Goal: Task Accomplishment & Management: Complete application form

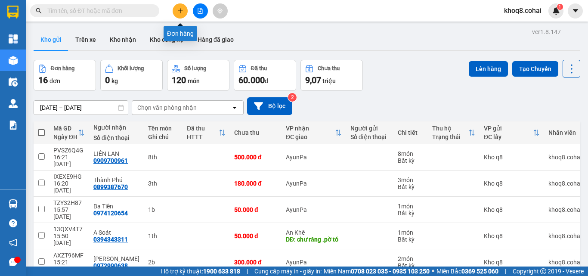
click at [181, 7] on button at bounding box center [179, 10] width 15 height 15
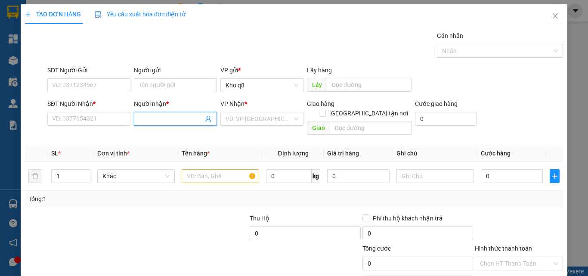
click at [161, 119] on input "Người nhận *" at bounding box center [171, 118] width 64 height 9
paste input "ải"
type input "hải an"
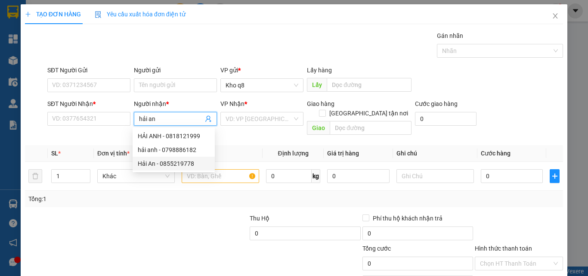
click at [173, 161] on div "Hải An - 0855219778" at bounding box center [174, 163] width 72 height 9
type input "0855219778"
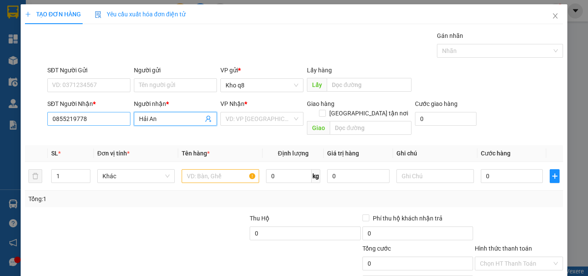
type input "Hải An"
click at [92, 114] on input "0855219778" at bounding box center [88, 119] width 83 height 14
type input "0855219778"
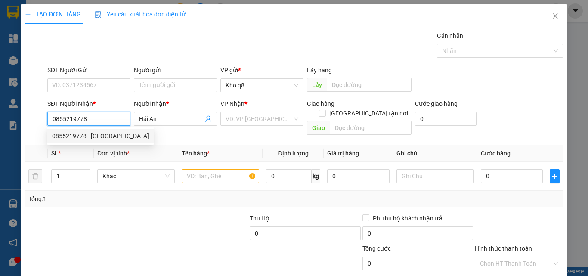
click at [58, 133] on div "0855219778 - Hải An" at bounding box center [100, 135] width 97 height 9
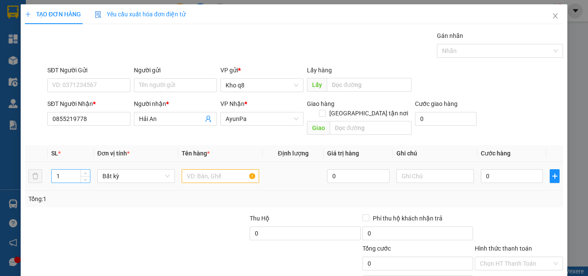
click at [63, 169] on input "1" at bounding box center [71, 175] width 38 height 13
click at [63, 169] on input "number" at bounding box center [71, 175] width 38 height 13
click at [195, 169] on input "text" at bounding box center [220, 176] width 77 height 14
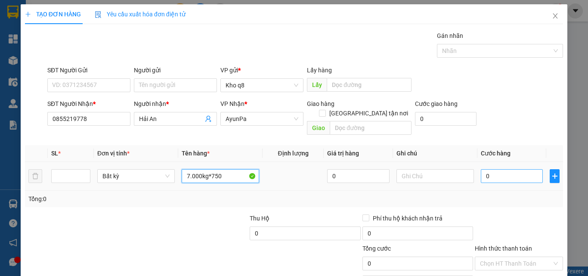
type input "7.000kg*750"
click at [495, 169] on input "0" at bounding box center [511, 176] width 62 height 14
type input "5"
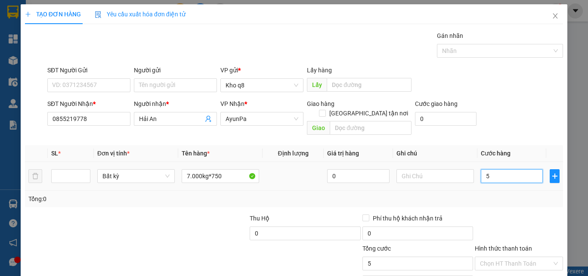
type input "52"
type input "525"
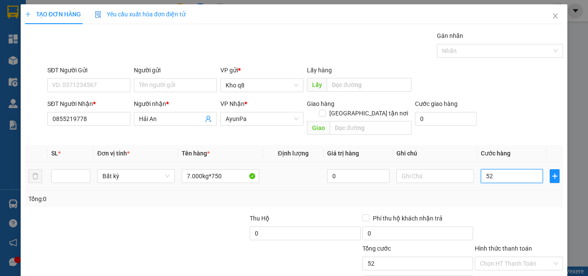
type input "525"
type input "5.250"
click at [551, 172] on icon "plus" at bounding box center [554, 175] width 7 height 7
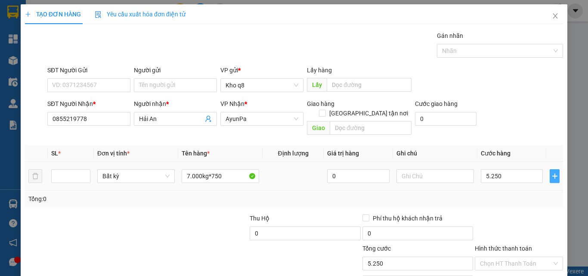
type input "5.250.000"
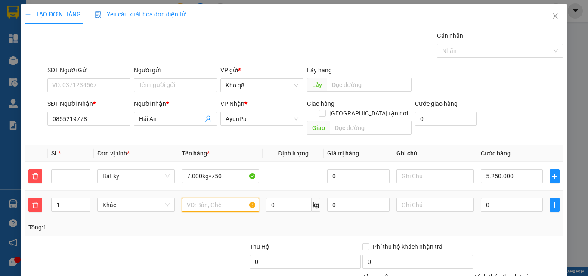
click at [202, 200] on input "text" at bounding box center [220, 205] width 77 height 14
paste input "ă"
paste input "ắt"
type input "[PERSON_NAME] sắt 8.300kg*600"
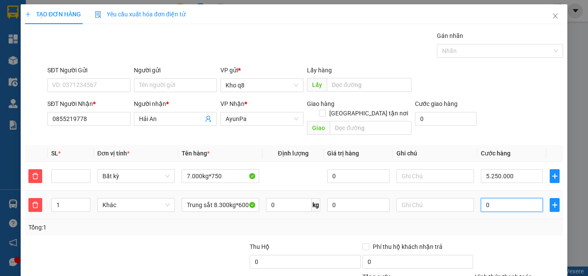
click at [501, 198] on input "0" at bounding box center [511, 205] width 62 height 14
type input "4"
type input "5.250.004"
type input "49"
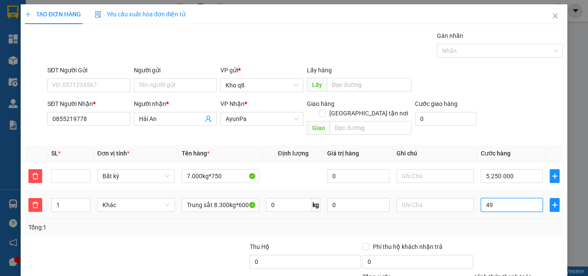
type input "5.250.049"
type input "498"
type input "5.250.498"
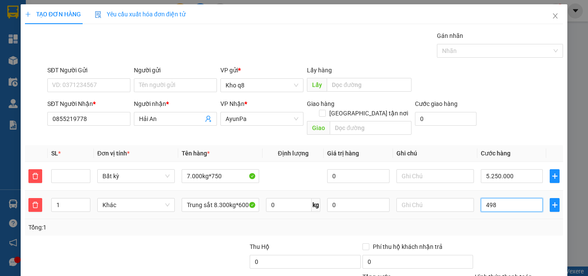
type input "4.980"
type input "5.254.980"
type input "4.980"
type input "10.230.000"
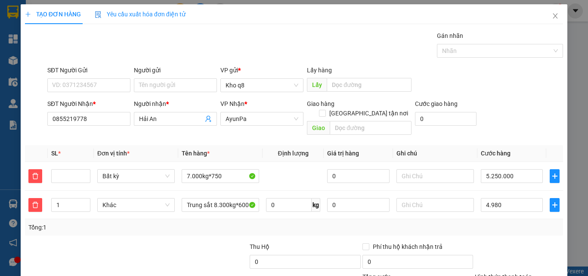
type input "10.230.000"
type input "4.980.000"
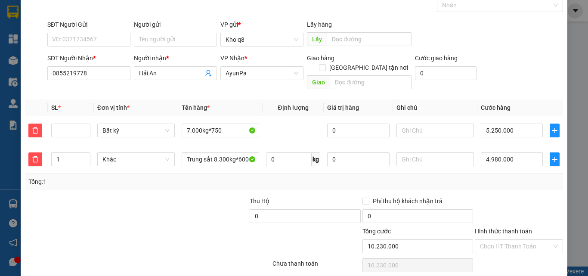
scroll to position [71, 0]
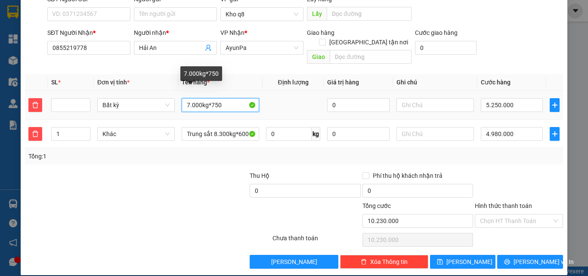
click at [185, 98] on input "7.000kg*750" at bounding box center [220, 105] width 77 height 14
paste input "ải"
type input "Hải7.000kg*750"
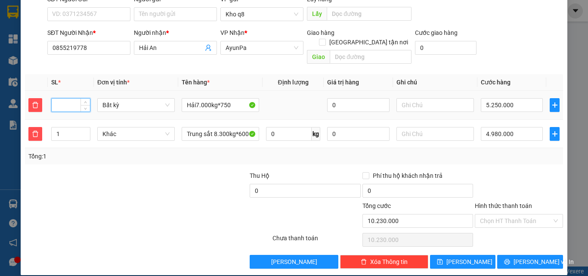
click at [65, 99] on input "number" at bounding box center [71, 105] width 38 height 13
type input "1"
click at [456, 255] on button "Lưu" at bounding box center [463, 262] width 66 height 14
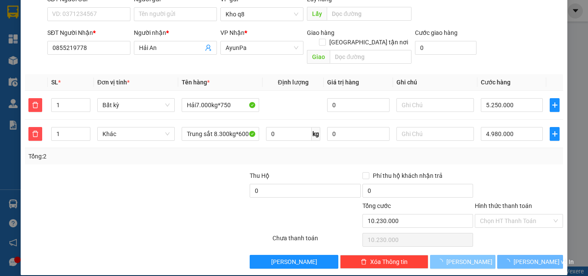
type input "0"
type input "4.980.000"
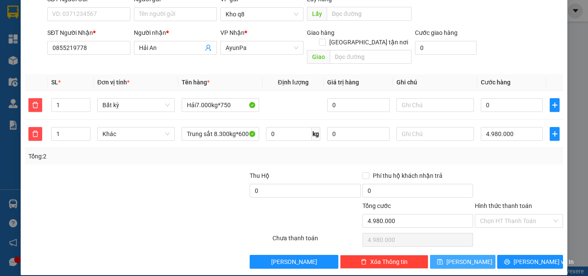
click at [458, 257] on span "Lưu" at bounding box center [469, 261] width 46 height 9
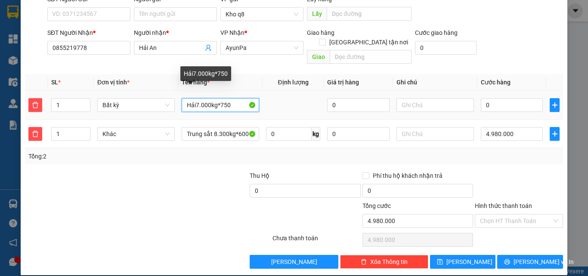
click at [194, 98] on input "Hải7.000kg*750" at bounding box center [220, 105] width 77 height 14
type input "Hải An 7.000kg*750"
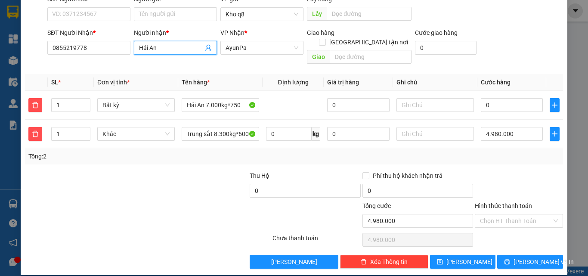
click at [170, 47] on input "Hải An" at bounding box center [171, 47] width 64 height 9
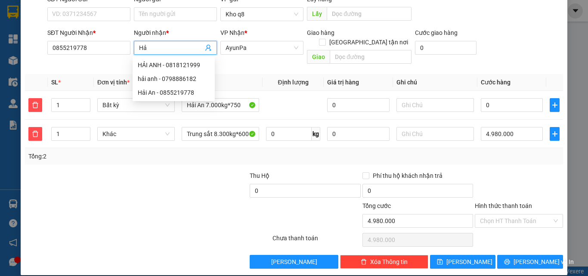
type input "H"
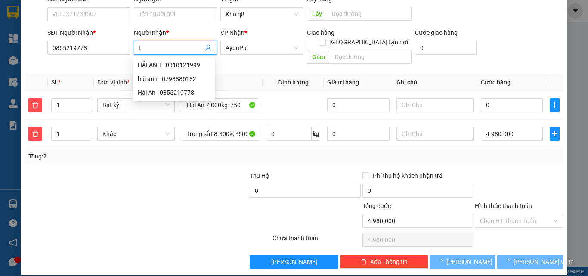
paste input "ải"
type input "tải"
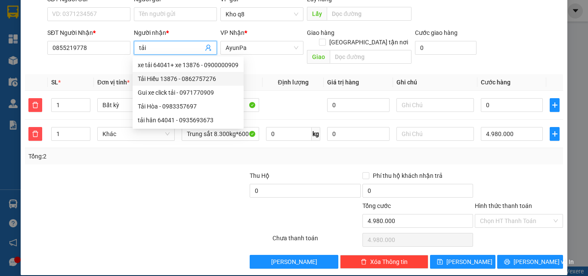
click at [177, 79] on div "Tải Hiếu 13876 - 0862757276" at bounding box center [188, 78] width 101 height 9
type input "0862757276"
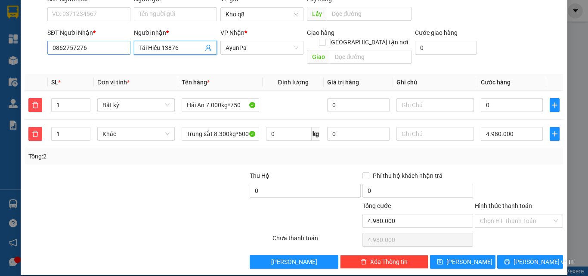
type input "Tải Hiếu 13876"
click at [107, 47] on input "0862757276" at bounding box center [88, 48] width 83 height 14
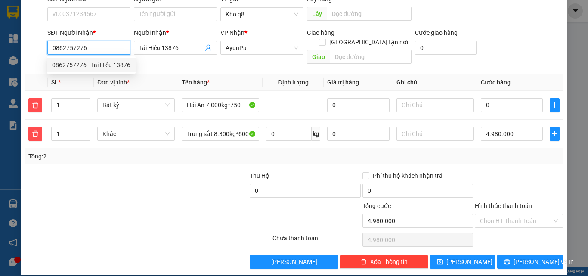
click at [81, 64] on div "0862757276 - Tải Hiếu 13876" at bounding box center [91, 64] width 78 height 9
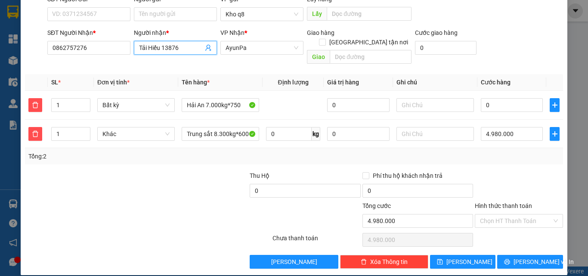
click at [184, 48] on input "Tải Hiếu 13876" at bounding box center [171, 47] width 64 height 9
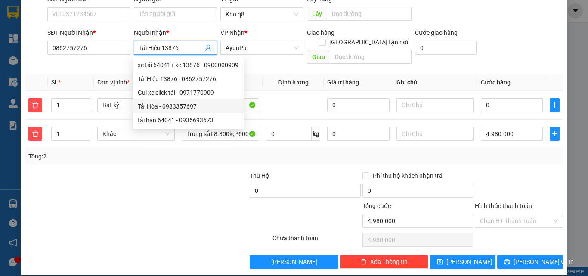
click at [152, 104] on div "Tải Hòa - 0983357697" at bounding box center [188, 106] width 101 height 9
type input "0983357697"
type input "Tải Hòa"
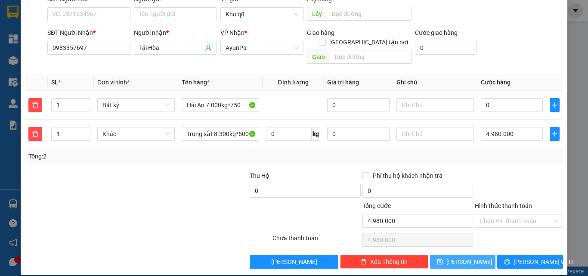
click at [470, 255] on button "Lưu" at bounding box center [463, 262] width 66 height 14
click at [471, 255] on button "Lưu" at bounding box center [463, 262] width 66 height 14
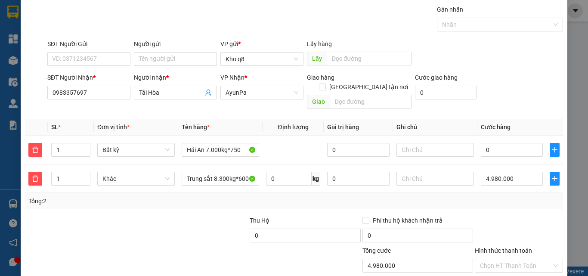
scroll to position [19, 0]
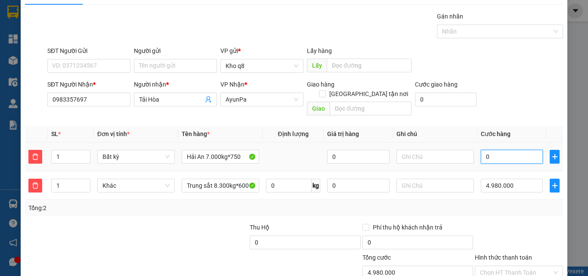
click at [498, 150] on input "0" at bounding box center [511, 157] width 62 height 14
type input "5"
type input "4.980.005"
type input "52"
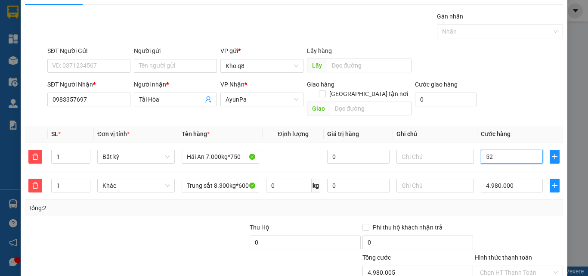
type input "4.980.052"
type input "525"
type input "4.980.525"
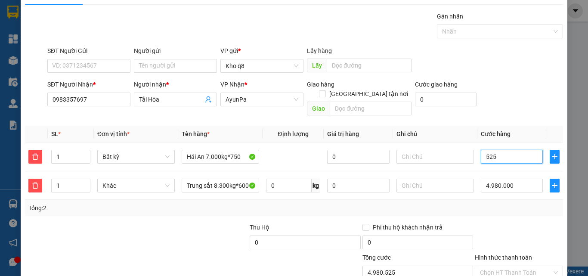
type input "5.250"
type input "4.985.250"
type input "5.250.000"
type input "10.230.000"
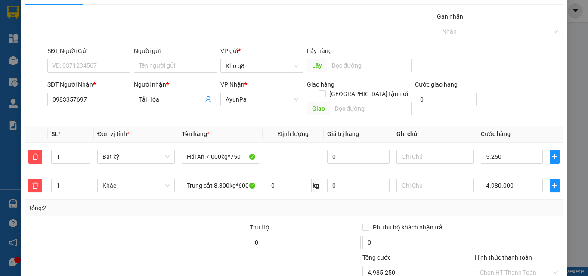
type input "10.230.000"
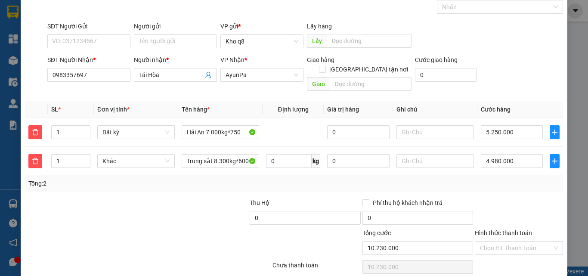
scroll to position [71, 0]
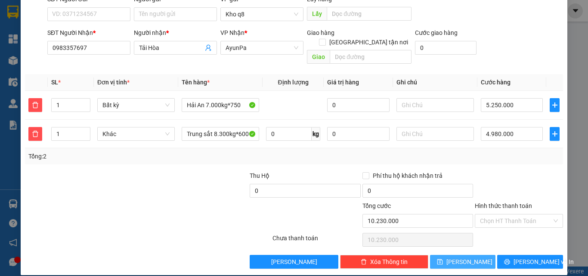
click at [440, 255] on button "Lưu" at bounding box center [463, 262] width 66 height 14
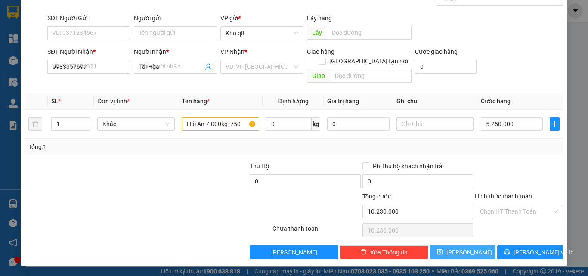
type input "0"
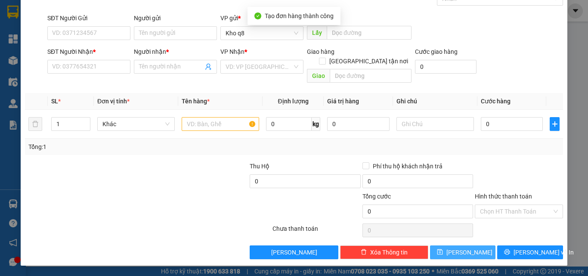
scroll to position [43, 0]
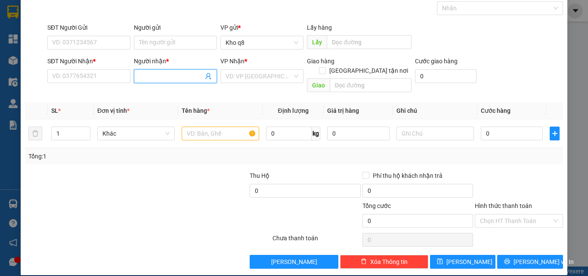
click at [148, 75] on input "Người nhận *" at bounding box center [171, 75] width 64 height 9
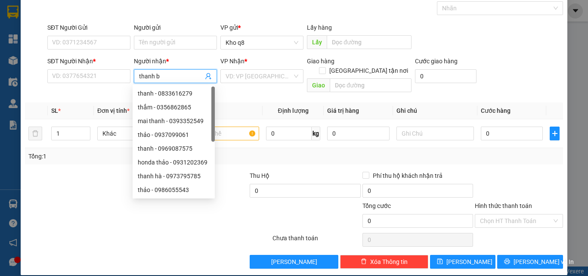
type input "thanh ba"
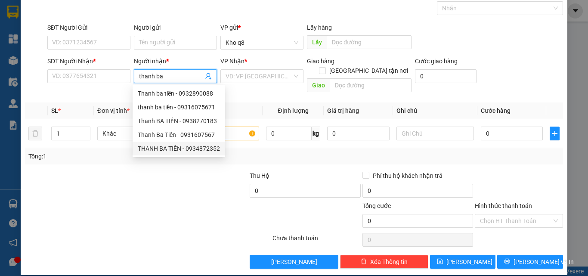
click at [166, 148] on div "THANH BA TIỀN - 0934872352" at bounding box center [179, 148] width 82 height 9
type input "0934872352"
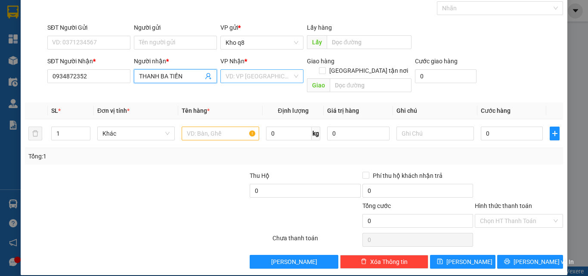
type input "THANH BA TIỀN"
click at [249, 77] on input "search" at bounding box center [258, 76] width 67 height 13
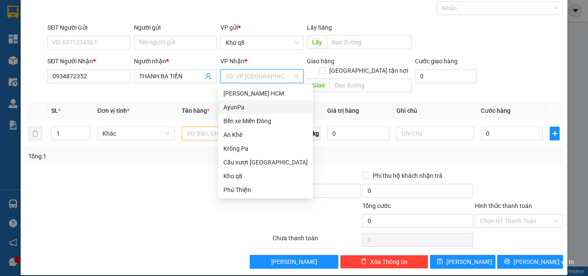
click at [236, 105] on div "AyunPa" at bounding box center [265, 106] width 84 height 9
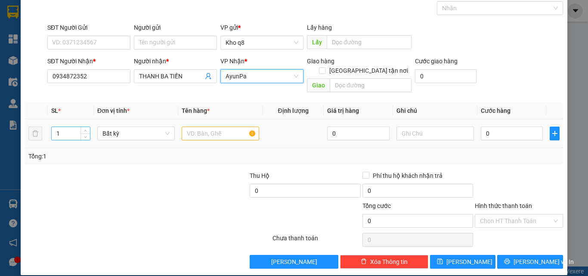
click at [65, 127] on input "1" at bounding box center [71, 133] width 38 height 13
type input "4"
click at [212, 126] on input "text" at bounding box center [220, 133] width 77 height 14
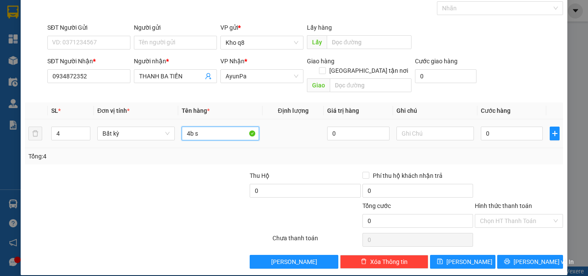
paste input "ă"
paste input "ắt"
type input "4b sắt"
click at [494, 126] on input "0" at bounding box center [511, 133] width 62 height 14
type input "2"
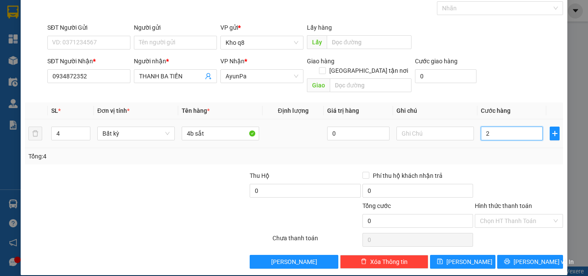
type input "2"
type input "24"
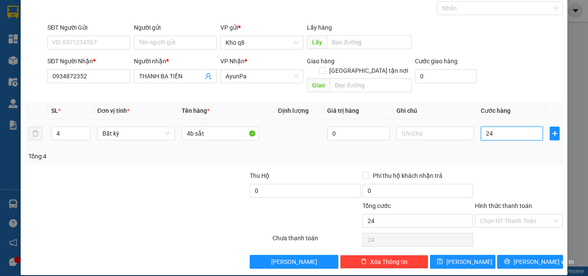
type input "240"
type input "240.000"
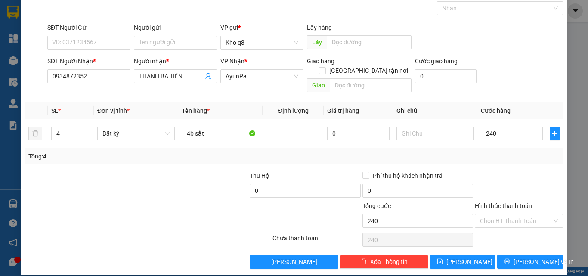
type input "240.000"
click at [444, 255] on button "Lưu" at bounding box center [463, 262] width 66 height 14
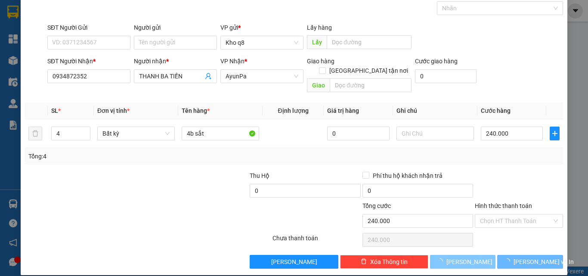
type input "1"
type input "0"
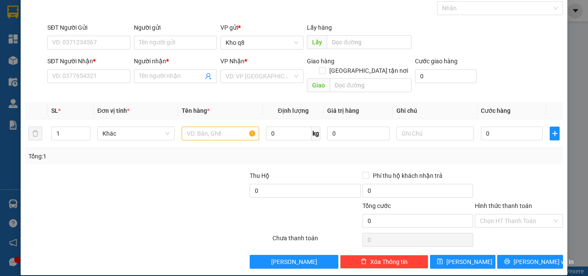
scroll to position [0, 0]
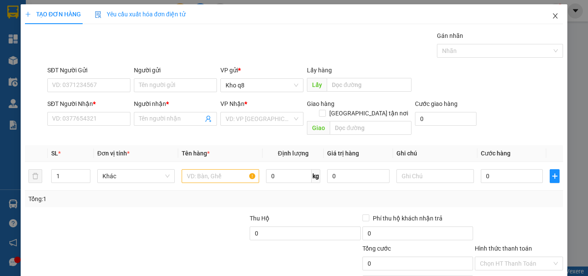
drag, startPoint x: 549, startPoint y: 17, endPoint x: 548, endPoint y: 9, distance: 7.4
click at [548, 7] on span "Close" at bounding box center [555, 16] width 24 height 24
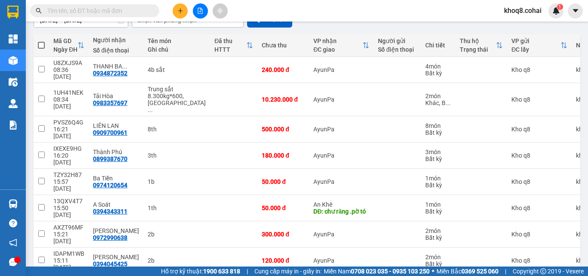
scroll to position [117, 0]
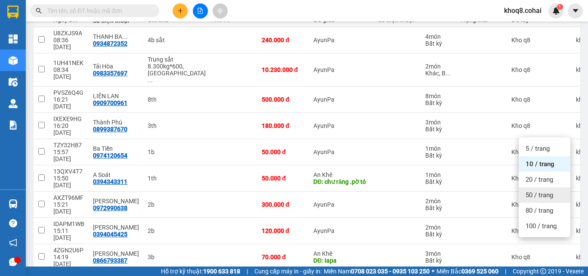
click at [538, 189] on div "50 / trang" at bounding box center [544, 194] width 52 height 15
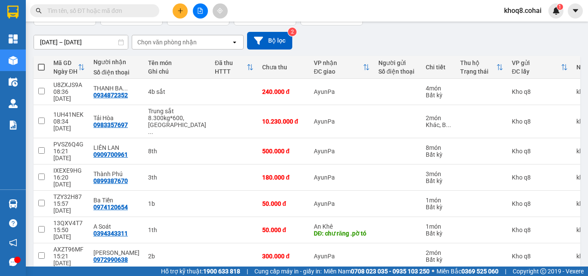
scroll to position [0, 0]
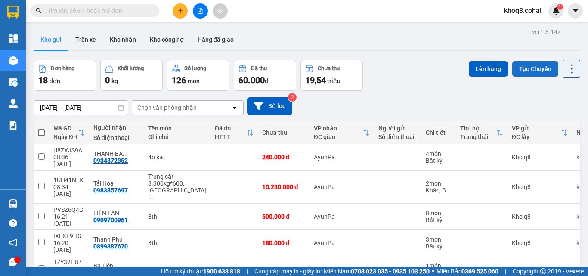
click at [521, 69] on button "Tạo Chuyến" at bounding box center [535, 68] width 46 height 15
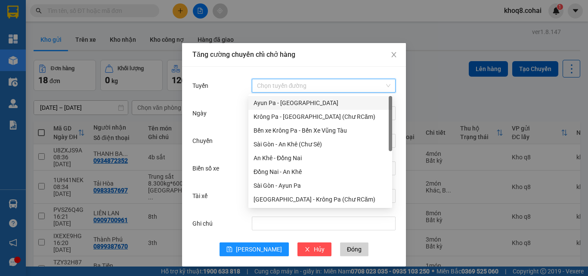
click at [294, 83] on input "Tuyến" at bounding box center [320, 85] width 127 height 13
click at [333, 81] on input "Tuyến" at bounding box center [320, 85] width 127 height 13
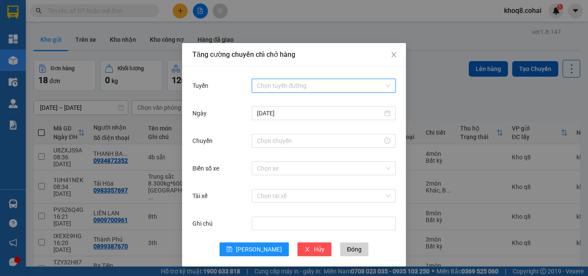
click at [333, 83] on input "Tuyến" at bounding box center [320, 85] width 127 height 13
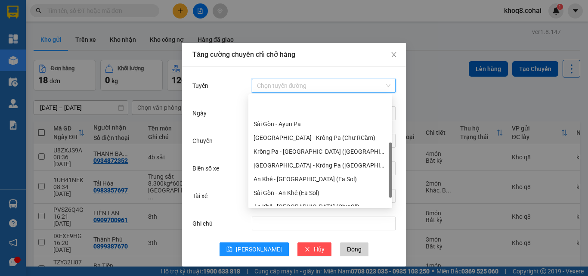
scroll to position [110, 0]
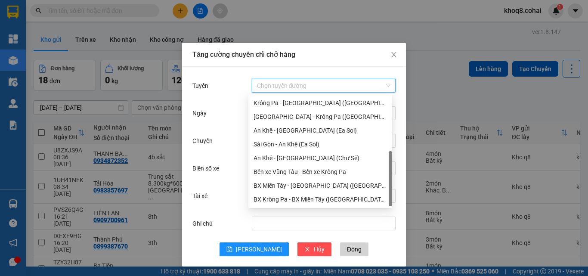
drag, startPoint x: 390, startPoint y: 110, endPoint x: 395, endPoint y: 191, distance: 81.4
click at [395, 191] on body "Kết quả tìm kiếm ( 0 ) Bộ lọc Ngày tạo đơn gần nhất No Data khoq8.cohai 1 Tổng …" at bounding box center [294, 138] width 588 height 276
click at [297, 117] on div "[GEOGRAPHIC_DATA] - Krông Pa ([GEOGRAPHIC_DATA])" at bounding box center [319, 116] width 133 height 9
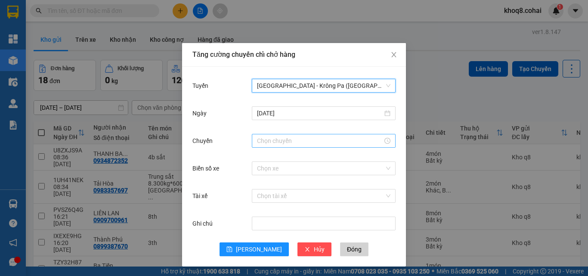
click at [287, 139] on input "Chuyến" at bounding box center [320, 140] width 126 height 9
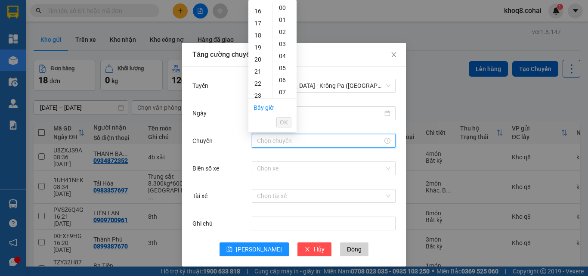
scroll to position [206, 0]
click at [258, 65] on div "22" at bounding box center [260, 66] width 24 height 12
type input "22:00"
click at [283, 172] on input "Biển số xe" at bounding box center [320, 168] width 127 height 13
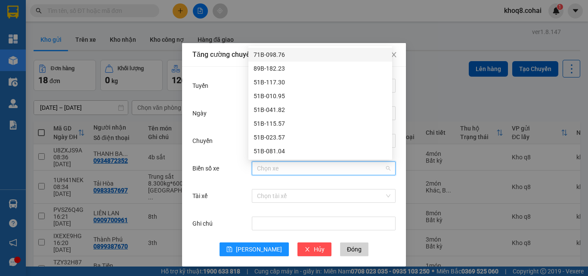
click at [301, 169] on input "Biển số xe" at bounding box center [320, 168] width 127 height 13
click at [350, 166] on input "Biển số xe" at bounding box center [320, 168] width 127 height 13
click at [345, 166] on input "Biển số xe" at bounding box center [320, 168] width 127 height 13
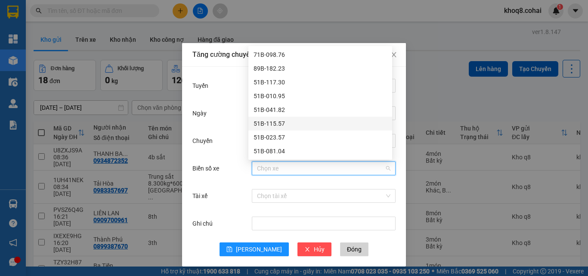
click at [356, 119] on div "51B-115.57" at bounding box center [319, 123] width 133 height 9
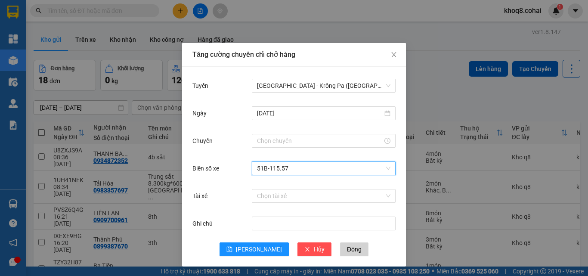
click at [340, 166] on span "51B-115.57" at bounding box center [323, 168] width 133 height 13
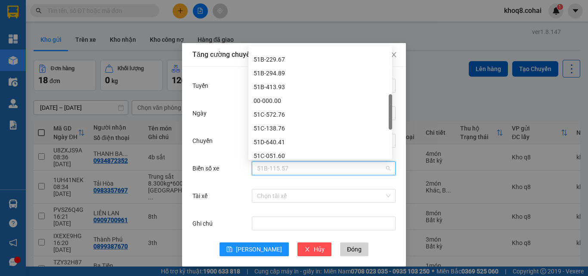
scroll to position [179, 0]
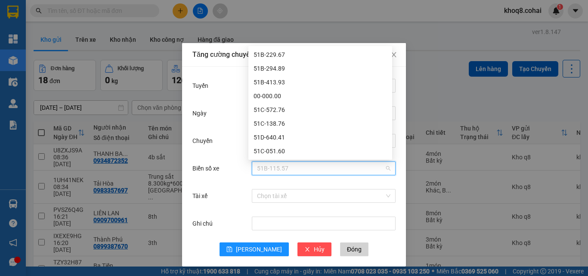
drag, startPoint x: 391, startPoint y: 70, endPoint x: 391, endPoint y: 117, distance: 46.9
click at [391, 117] on div "51B-207.61 51B-229.67 51B-294.89 51B-413.93 00-000.00 51C-572.76 51C-138.76 51D…" at bounding box center [320, 103] width 144 height 110
click at [265, 135] on div "51D-640.41" at bounding box center [319, 136] width 133 height 9
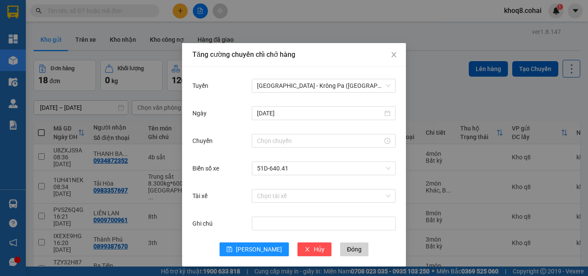
scroll to position [1, 0]
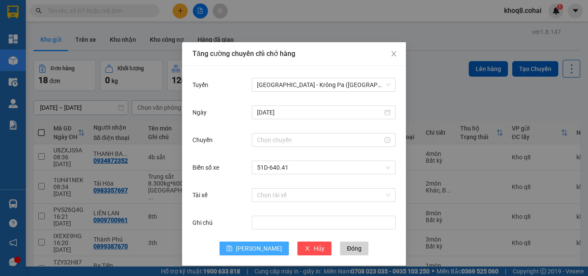
click at [257, 250] on span "Lưu" at bounding box center [259, 247] width 46 height 9
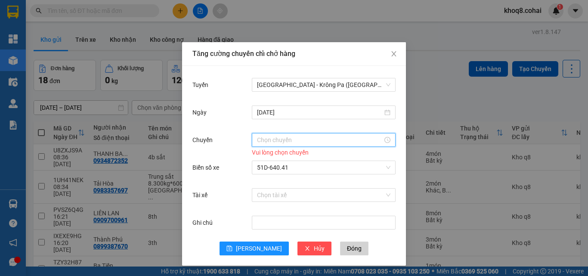
click at [295, 139] on input "Chuyến" at bounding box center [320, 139] width 126 height 9
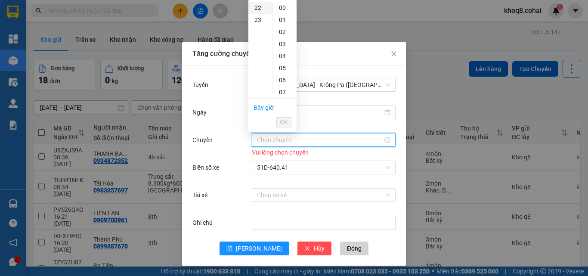
click at [259, 8] on div "22" at bounding box center [260, 8] width 24 height 12
type input "22:00"
click at [260, 10] on div "22" at bounding box center [260, 8] width 24 height 12
click at [284, 119] on span "OK" at bounding box center [284, 121] width 8 height 9
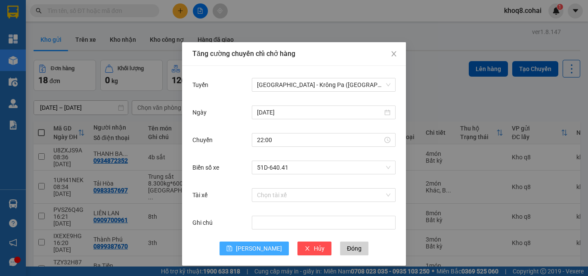
click at [252, 247] on span "Lưu" at bounding box center [259, 247] width 46 height 9
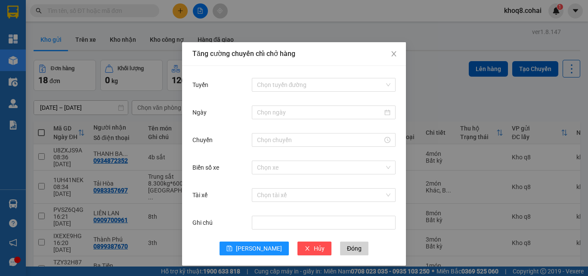
click at [459, 100] on div "Tăng cường chuyến chỉ chở hàng Tuyến Chọn tuyến đường Ngày Chuyến Biển số xe Ch…" at bounding box center [294, 138] width 588 height 276
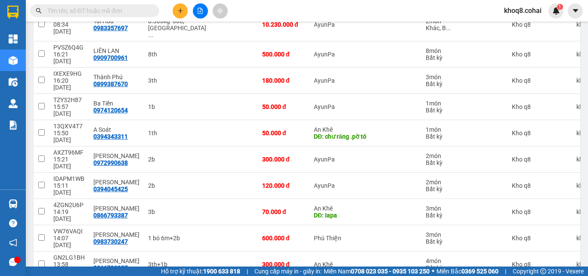
scroll to position [272, 0]
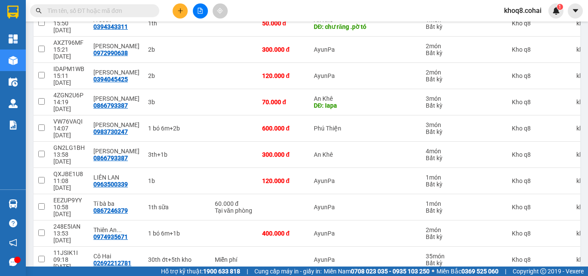
checkbox input "true"
click at [210, 220] on td at bounding box center [233, 233] width 47 height 26
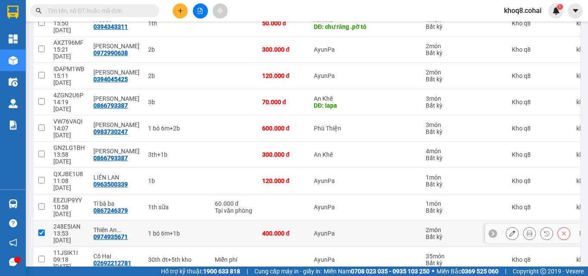
checkbox input "true"
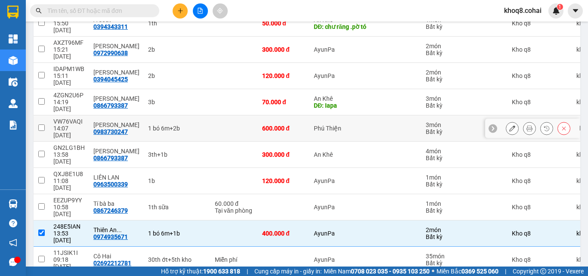
click at [210, 115] on td at bounding box center [233, 128] width 47 height 26
checkbox input "true"
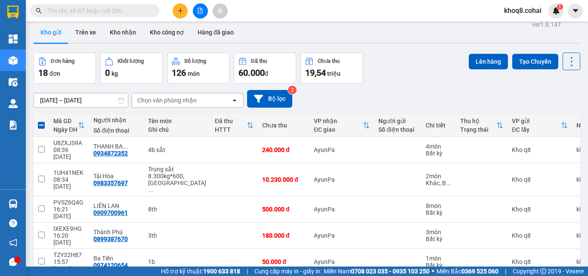
scroll to position [4, 0]
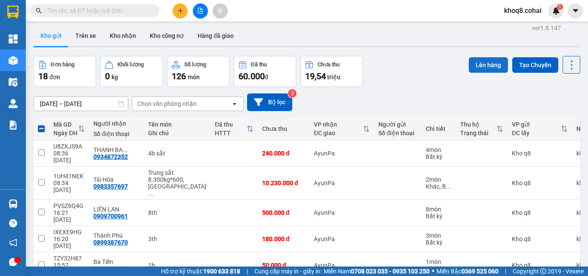
click at [480, 65] on button "Lên hàng" at bounding box center [487, 64] width 39 height 15
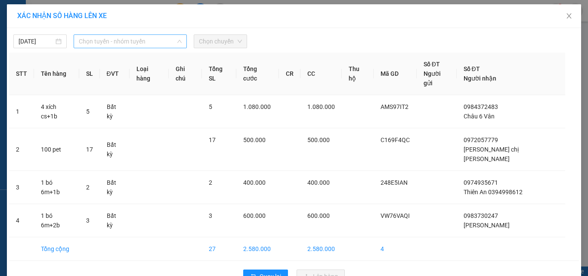
click at [155, 37] on span "Chọn tuyến - nhóm tuyến" at bounding box center [130, 41] width 103 height 13
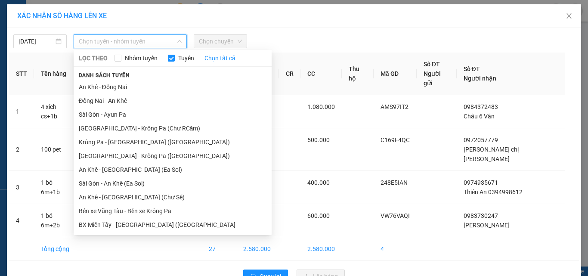
scroll to position [68, 0]
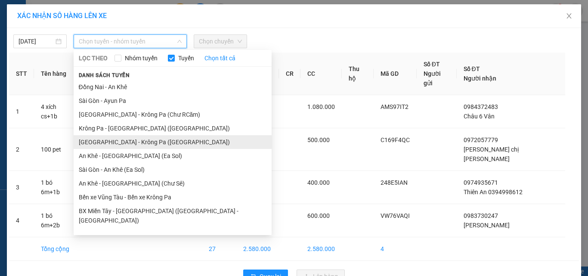
click at [126, 140] on li "[GEOGRAPHIC_DATA] - Krông Pa ([GEOGRAPHIC_DATA])" at bounding box center [173, 142] width 198 height 14
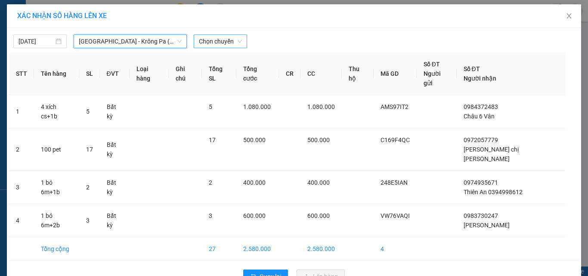
click at [234, 41] on span "Chọn chuyến" at bounding box center [220, 41] width 43 height 13
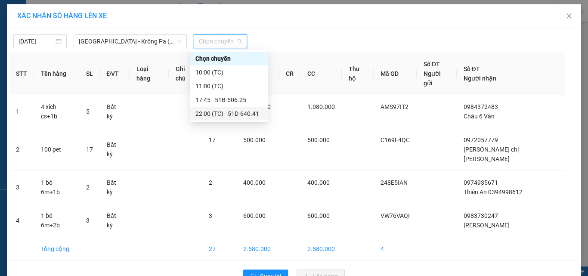
click at [220, 112] on div "22:00 (TC) - 51D-640.41" at bounding box center [228, 113] width 67 height 9
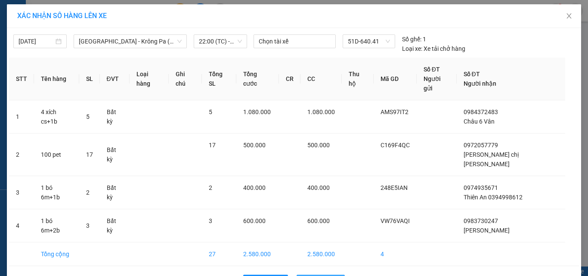
click at [327, 275] on span "Lên hàng" at bounding box center [325, 281] width 25 height 9
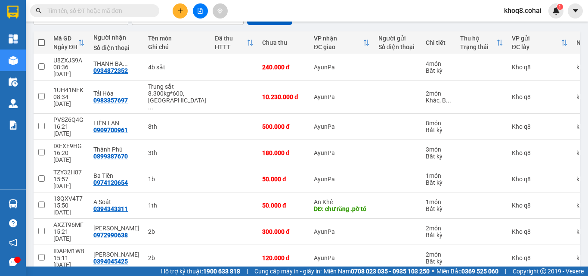
scroll to position [101, 0]
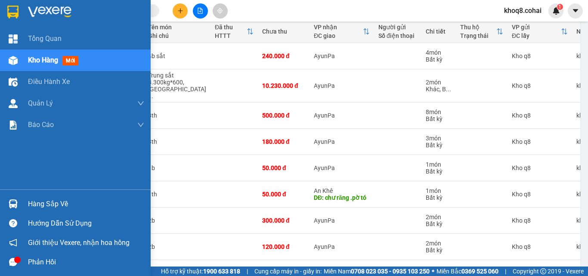
click at [14, 262] on icon "message" at bounding box center [13, 262] width 8 height 8
click at [12, 203] on img at bounding box center [13, 203] width 9 height 9
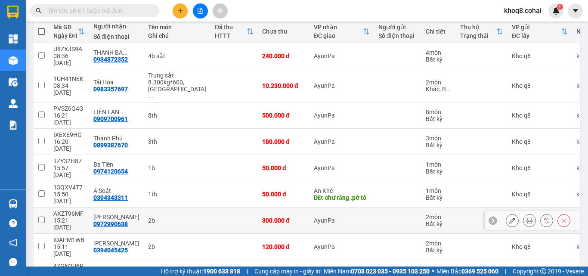
click at [454, 170] on section "Kết quả tìm kiếm ( 0 ) Bộ lọc Ngày tạo đơn gần nhất No Data khoq8.cohai 1 Tổng …" at bounding box center [294, 138] width 588 height 276
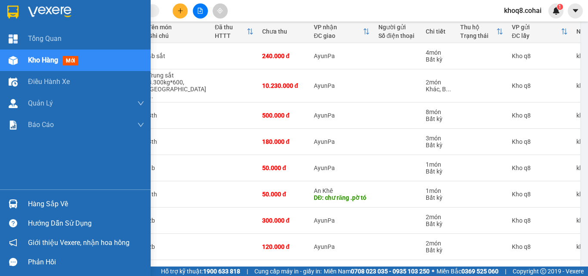
click at [37, 203] on div "Hàng sắp về" at bounding box center [86, 203] width 116 height 13
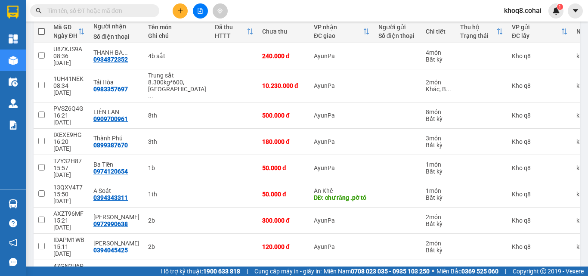
drag, startPoint x: 586, startPoint y: 102, endPoint x: 587, endPoint y: 53, distance: 49.0
click at [587, 53] on section "Kết quả tìm kiếm ( 0 ) Bộ lọc Ngày tạo đơn gần nhất No Data khoq8.cohai 1 Tổng …" at bounding box center [294, 138] width 588 height 276
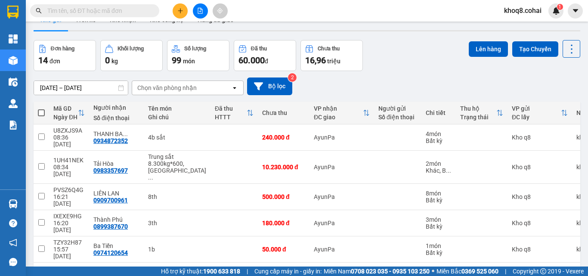
scroll to position [19, 0]
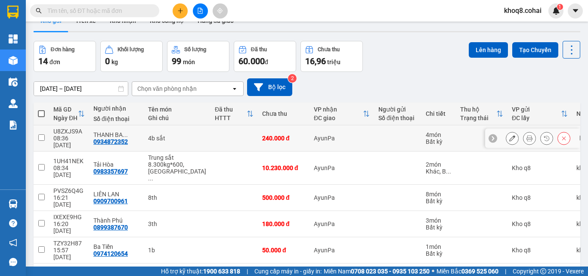
click at [166, 135] on div "4b sắt" at bounding box center [177, 138] width 58 height 7
checkbox input "true"
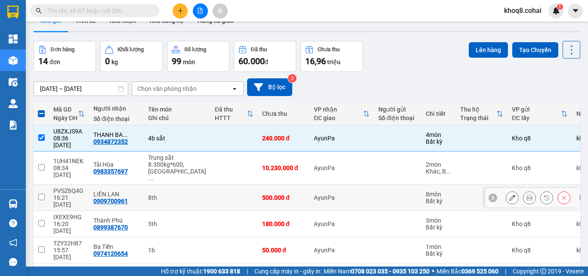
click at [169, 194] on div "8th" at bounding box center [177, 197] width 58 height 7
checkbox input "true"
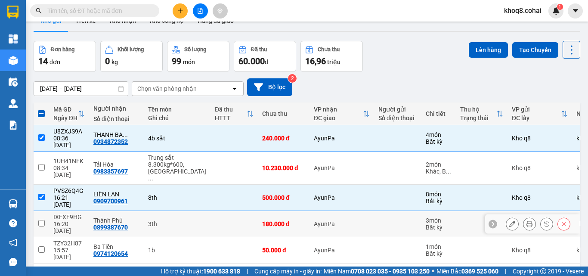
click at [169, 220] on div "3th" at bounding box center [177, 223] width 58 height 7
checkbox input "true"
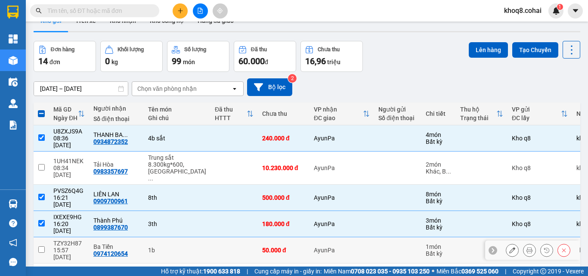
click at [169, 246] on div "1b" at bounding box center [177, 249] width 58 height 7
checkbox input "true"
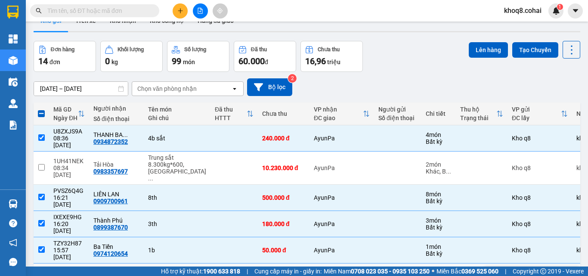
click at [169, 273] on div "1th" at bounding box center [177, 276] width 58 height 7
checkbox input "true"
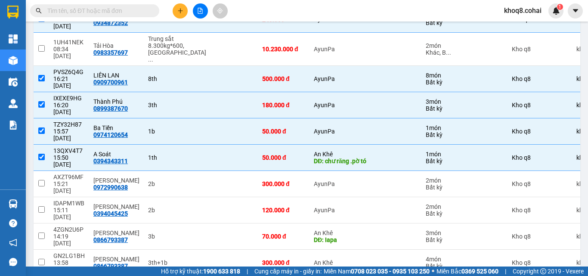
scroll to position [140, 0]
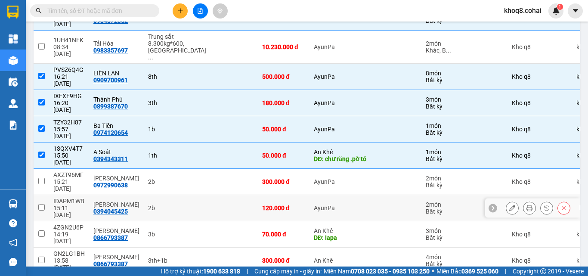
click at [151, 204] on div "2b" at bounding box center [177, 207] width 58 height 7
checkbox input "true"
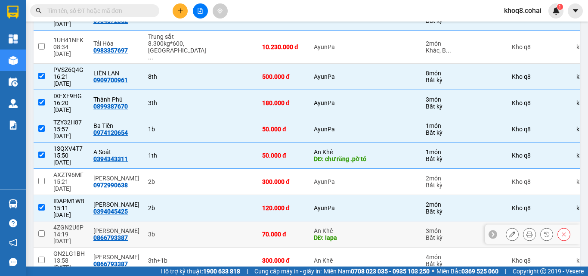
click at [155, 231] on div "3b" at bounding box center [177, 234] width 58 height 7
checkbox input "true"
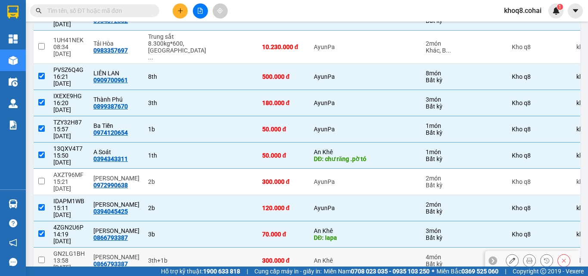
click at [175, 257] on div "3th+1b" at bounding box center [177, 260] width 58 height 7
checkbox input "true"
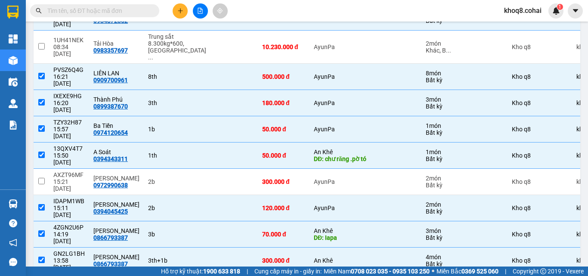
checkbox input "true"
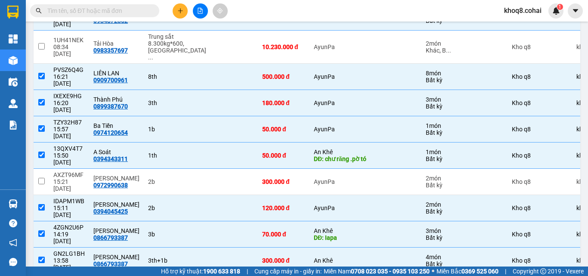
checkbox input "true"
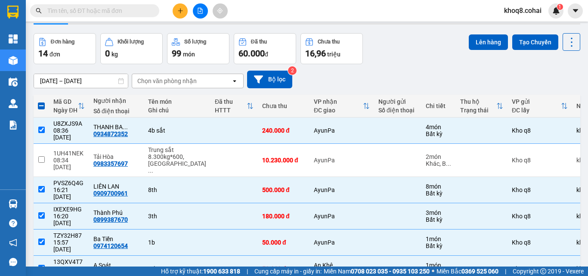
scroll to position [0, 0]
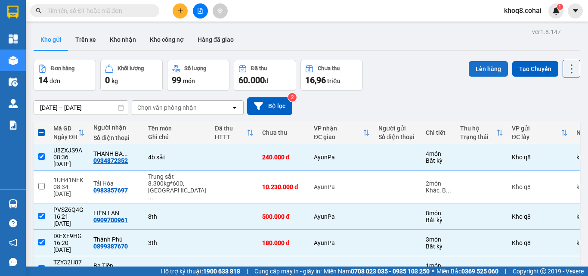
click at [487, 71] on button "Lên hàng" at bounding box center [487, 68] width 39 height 15
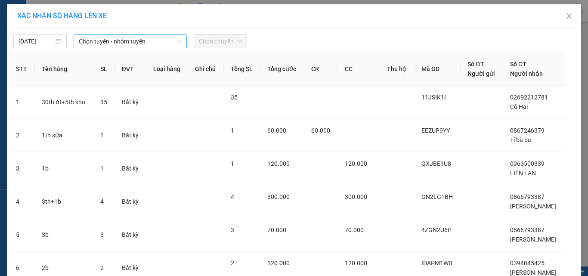
click at [103, 39] on span "Chọn tuyến - nhóm tuyến" at bounding box center [130, 41] width 103 height 13
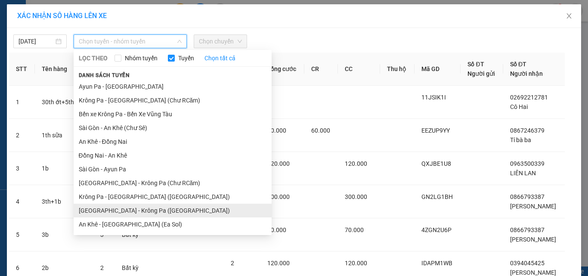
click at [130, 212] on li "[GEOGRAPHIC_DATA] - Krông Pa ([GEOGRAPHIC_DATA])" at bounding box center [173, 210] width 198 height 14
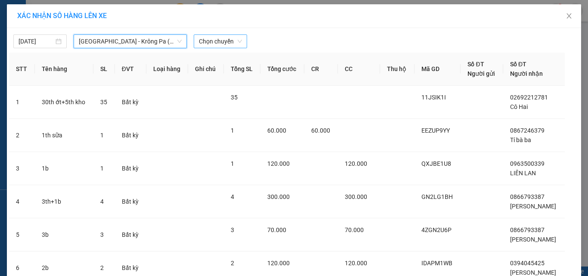
click at [221, 42] on span "Chọn chuyến" at bounding box center [220, 41] width 43 height 13
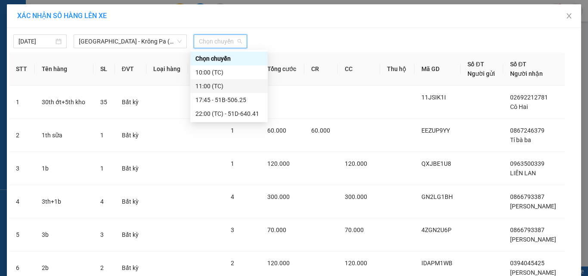
click at [213, 85] on div "11:00 (TC)" at bounding box center [228, 85] width 67 height 9
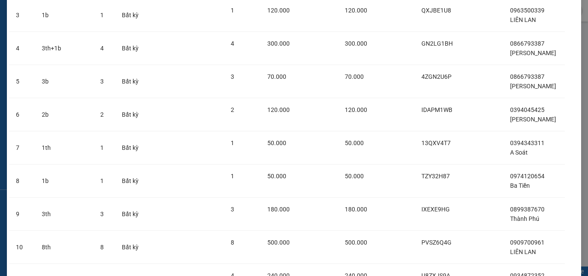
scroll to position [242, 0]
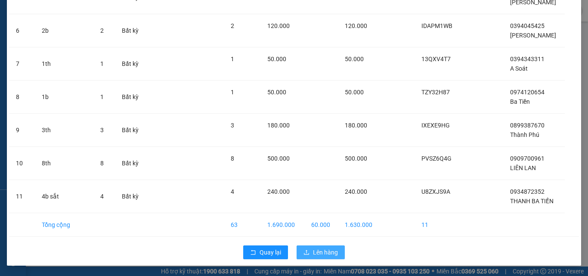
click at [324, 253] on span "Lên hàng" at bounding box center [325, 251] width 25 height 9
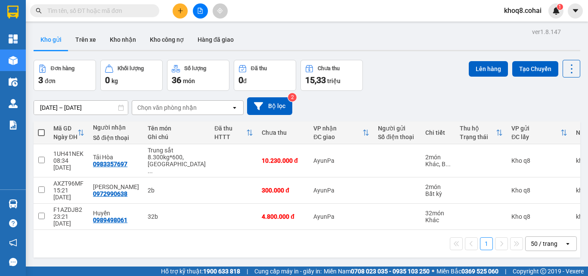
click at [71, 8] on input "text" at bounding box center [98, 10] width 102 height 9
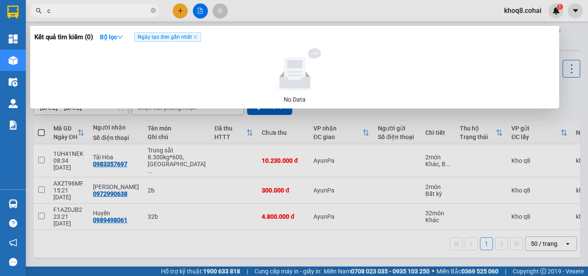
paste input "ô"
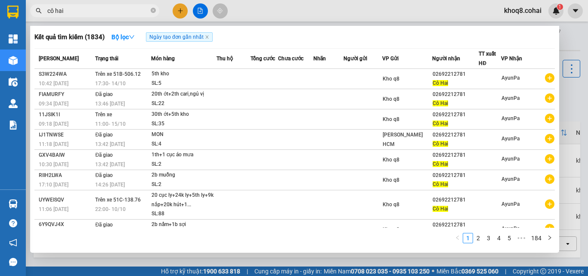
type input "cô hai"
click at [180, 10] on div at bounding box center [294, 138] width 588 height 276
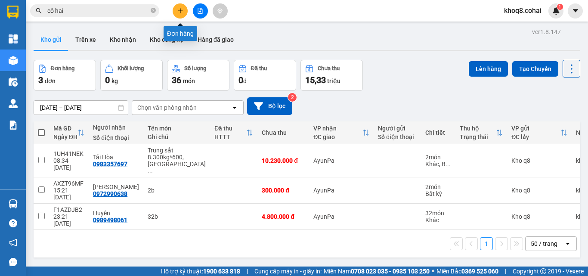
click at [181, 9] on icon "plus" at bounding box center [180, 11] width 6 height 6
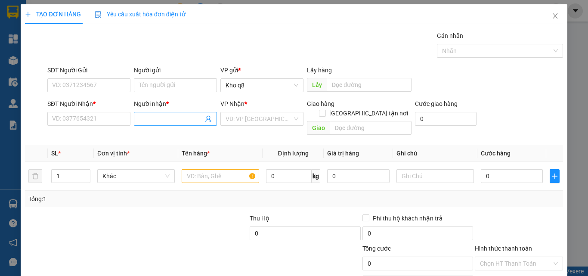
click at [156, 121] on input "Người nhận *" at bounding box center [171, 118] width 64 height 9
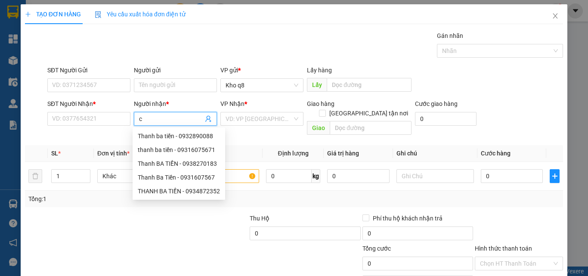
paste input "ô"
type input "cô hai"
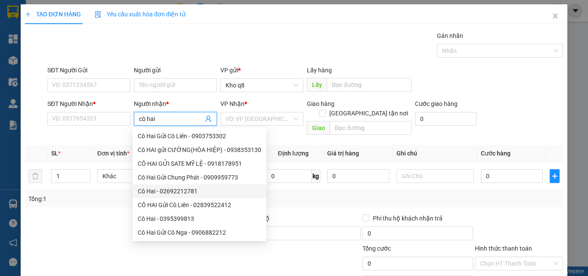
click at [183, 186] on div "Cô Hai - 02692212781" at bounding box center [199, 190] width 123 height 9
type input "02692212781"
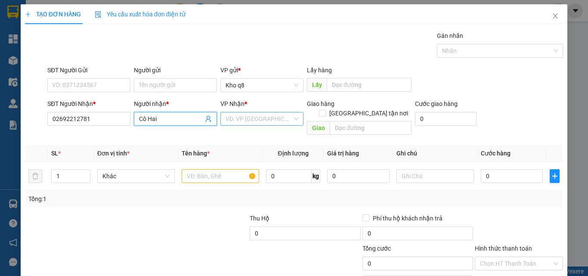
type input "Cô Hai"
click at [256, 118] on input "search" at bounding box center [258, 118] width 67 height 13
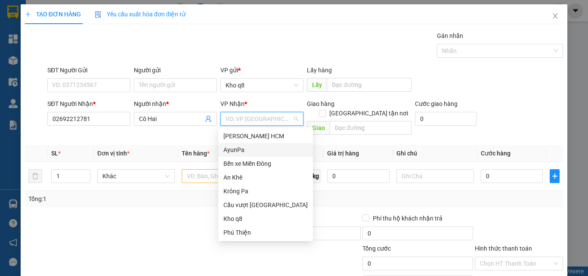
click at [230, 150] on div "AyunPa" at bounding box center [265, 149] width 84 height 9
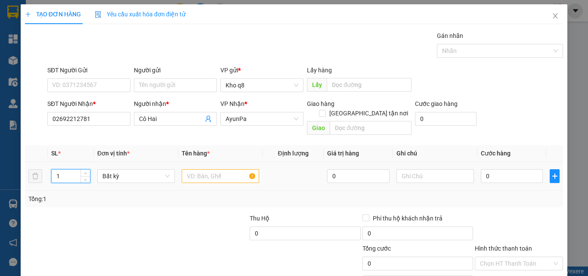
click at [63, 169] on input "1" at bounding box center [71, 175] width 38 height 13
type input "3"
click at [191, 169] on input "text" at bounding box center [220, 176] width 77 height 14
paste input "à"
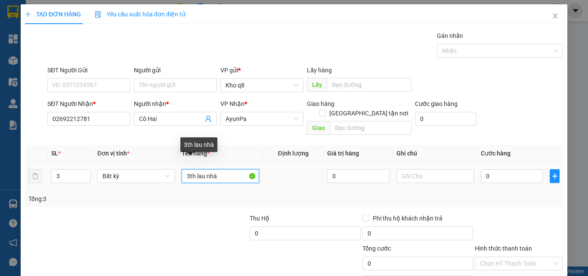
click at [195, 169] on input "3th lau nhà" at bounding box center [220, 176] width 77 height 14
paste input "â"
type input "3th [PERSON_NAME] nhà"
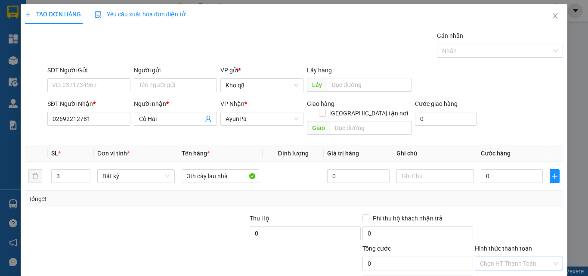
click at [501, 257] on input "Hình thức thanh toán" at bounding box center [516, 263] width 72 height 13
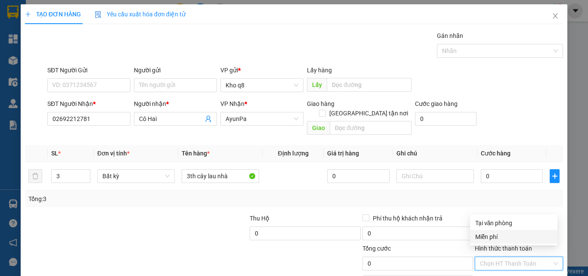
click at [488, 235] on div "Miễn phí" at bounding box center [513, 236] width 77 height 9
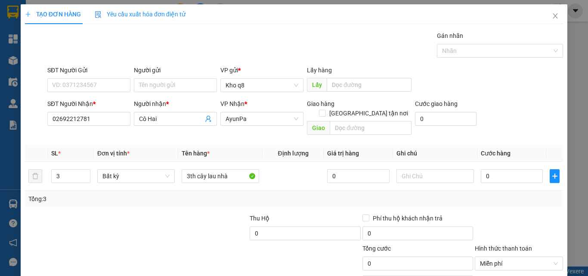
scroll to position [43, 0]
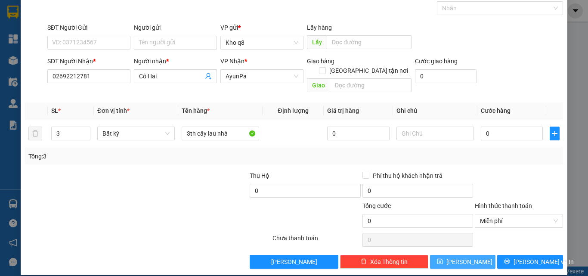
click at [470, 255] on button "Lưu" at bounding box center [463, 262] width 66 height 14
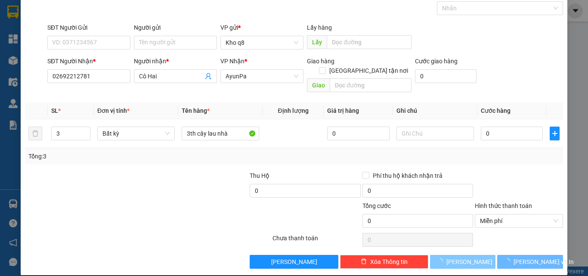
type input "1"
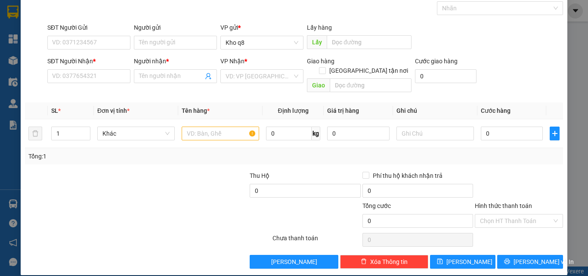
scroll to position [0, 0]
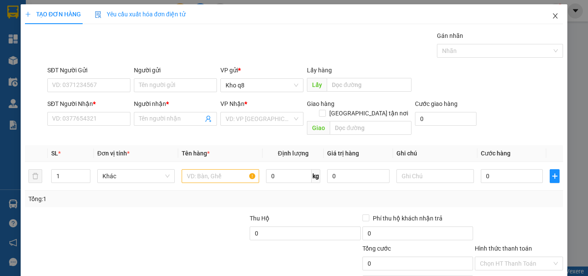
click at [551, 15] on icon "close" at bounding box center [554, 15] width 7 height 7
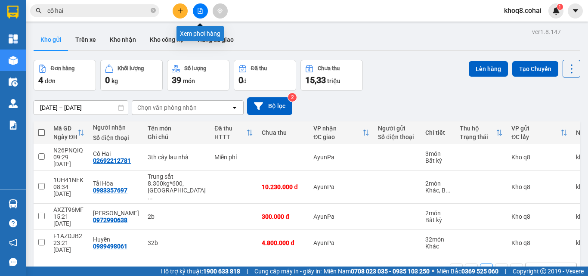
click at [199, 8] on icon "file-add" at bounding box center [200, 11] width 5 height 6
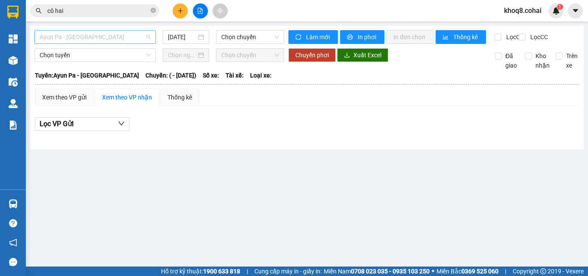
click at [95, 38] on span "Ayun Pa - [GEOGRAPHIC_DATA]" at bounding box center [95, 37] width 111 height 13
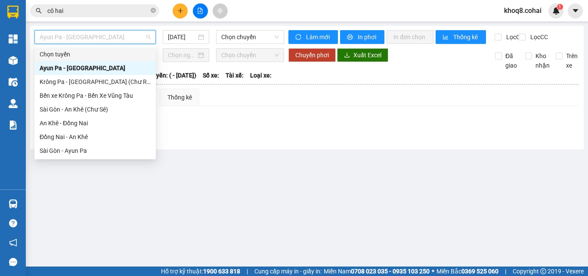
click at [85, 32] on span "Ayun Pa - [GEOGRAPHIC_DATA]" at bounding box center [95, 37] width 111 height 13
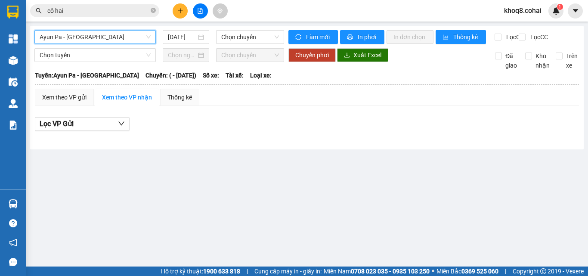
click at [85, 32] on span "Ayun Pa - [GEOGRAPHIC_DATA]" at bounding box center [95, 37] width 111 height 13
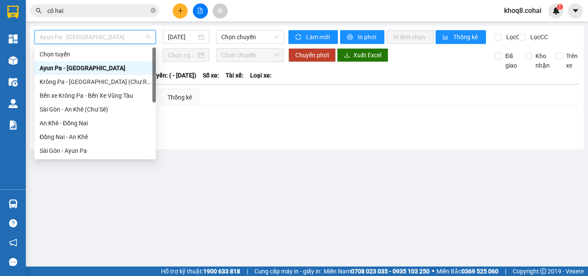
scroll to position [124, 0]
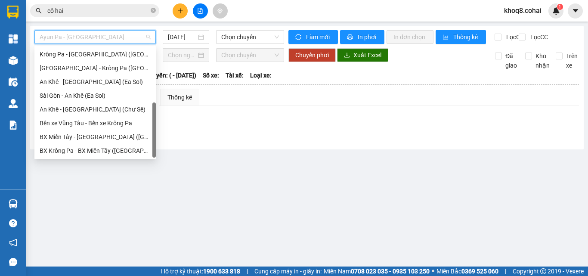
drag, startPoint x: 154, startPoint y: 78, endPoint x: 145, endPoint y: 205, distance: 126.8
click at [145, 205] on body "Kết quả tìm kiếm ( 1834 ) Bộ lọc Ngày tạo đơn gần nhất Mã ĐH Trạng thái Món hàn…" at bounding box center [294, 138] width 588 height 276
click at [90, 65] on div "[GEOGRAPHIC_DATA] - Krông Pa ([GEOGRAPHIC_DATA])" at bounding box center [95, 67] width 111 height 9
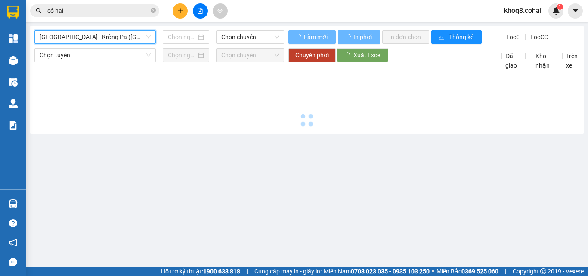
type input "[DATE]"
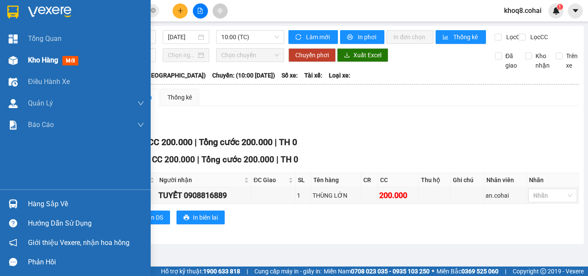
click at [13, 62] on img at bounding box center [13, 60] width 9 height 9
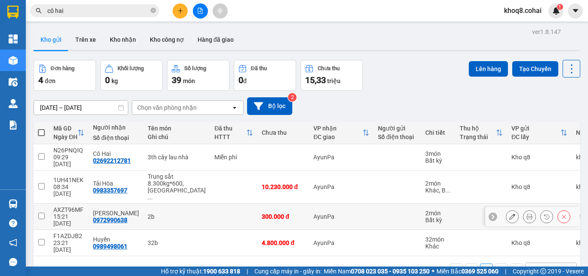
click at [179, 203] on td "2b" at bounding box center [176, 216] width 67 height 26
checkbox input "true"
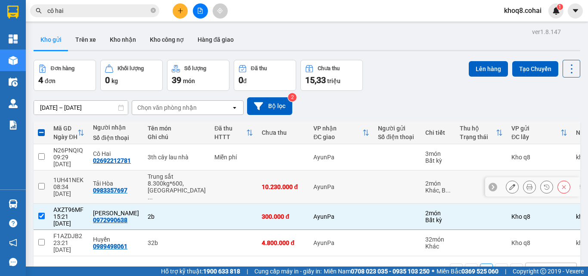
click at [210, 174] on td at bounding box center [233, 186] width 47 height 33
checkbox input "true"
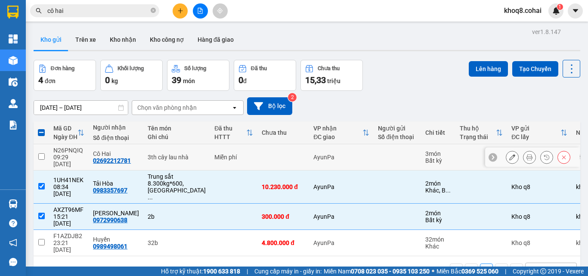
click at [161, 159] on div "3th [PERSON_NAME] nhà" at bounding box center [177, 157] width 58 height 7
checkbox input "true"
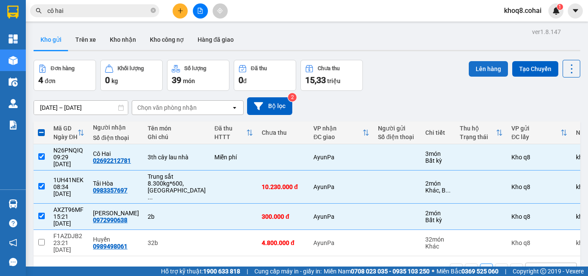
click at [488, 71] on button "Lên hàng" at bounding box center [487, 68] width 39 height 15
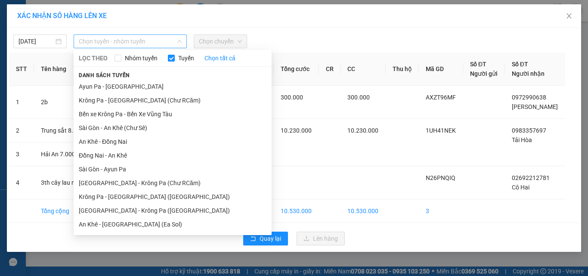
click at [120, 38] on span "Chọn tuyến - nhóm tuyến" at bounding box center [130, 41] width 103 height 13
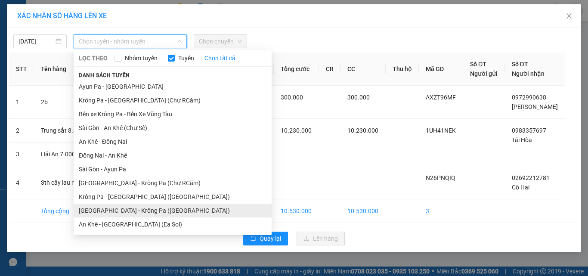
click at [134, 210] on li "[GEOGRAPHIC_DATA] - Krông Pa ([GEOGRAPHIC_DATA])" at bounding box center [173, 210] width 198 height 14
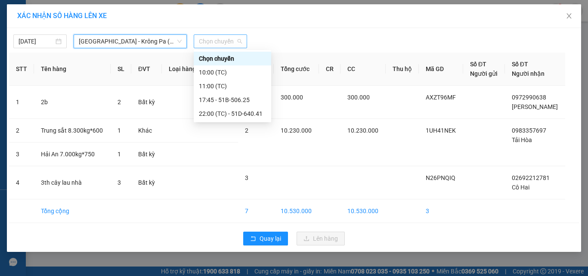
click at [228, 39] on span "Chọn chuyến" at bounding box center [220, 41] width 43 height 13
click at [237, 111] on div "22:00 (TC) - 51D-640.41" at bounding box center [232, 113] width 67 height 9
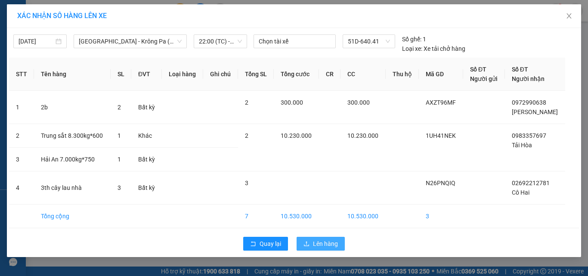
click at [326, 242] on span "Lên hàng" at bounding box center [325, 243] width 25 height 9
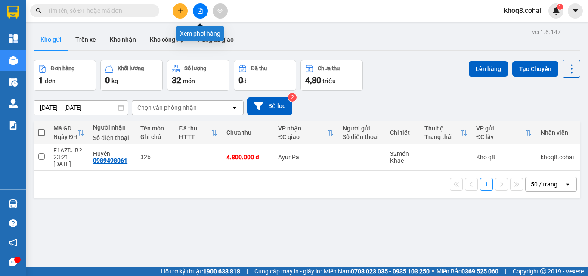
click at [203, 11] on button at bounding box center [200, 10] width 15 height 15
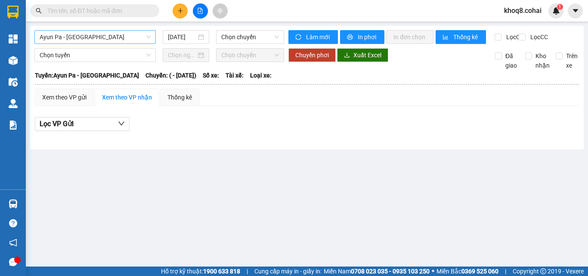
click at [104, 38] on span "Ayun Pa - [GEOGRAPHIC_DATA]" at bounding box center [95, 37] width 111 height 13
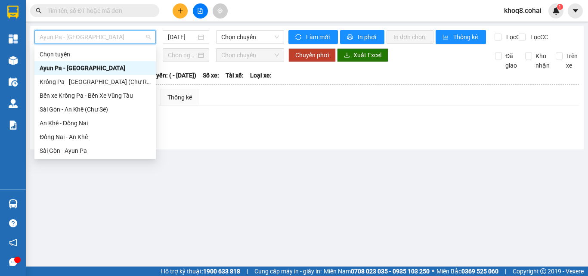
click at [104, 38] on span "Ayun Pa - [GEOGRAPHIC_DATA]" at bounding box center [95, 37] width 111 height 13
click at [104, 37] on span "Ayun Pa - [GEOGRAPHIC_DATA]" at bounding box center [95, 37] width 111 height 13
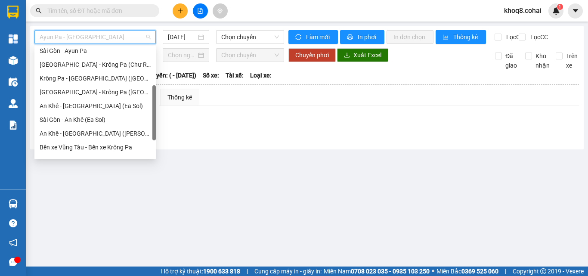
scroll to position [124, 0]
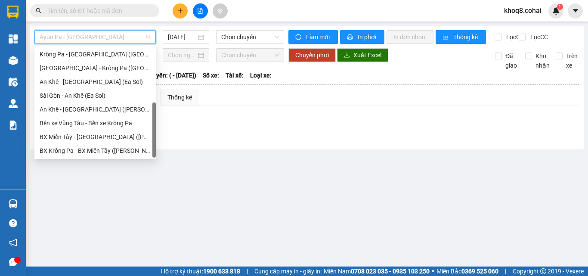
drag, startPoint x: 153, startPoint y: 60, endPoint x: 154, endPoint y: 139, distance: 79.6
click at [154, 139] on div at bounding box center [153, 129] width 3 height 55
click at [99, 66] on div "[GEOGRAPHIC_DATA] - Krông Pa ([GEOGRAPHIC_DATA])" at bounding box center [95, 67] width 111 height 9
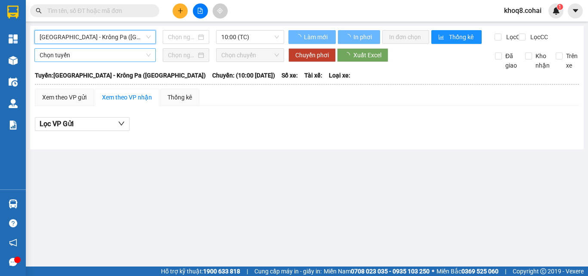
type input "[DATE]"
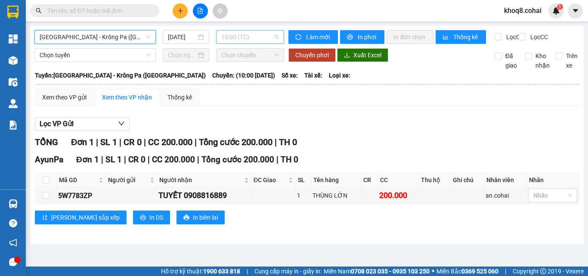
click at [258, 39] on span "10:00 (TC)" at bounding box center [250, 37] width 58 height 13
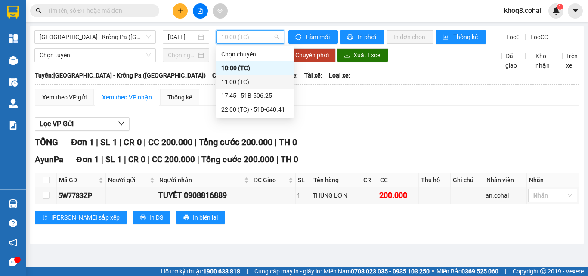
click at [235, 80] on div "11:00 (TC)" at bounding box center [254, 81] width 67 height 9
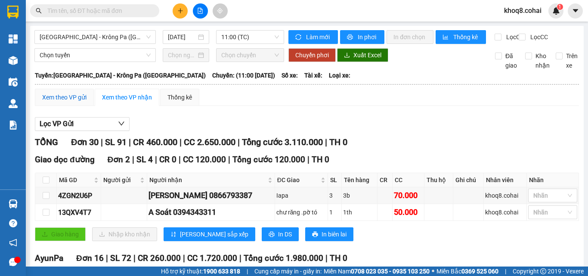
click at [64, 102] on div "Xem theo VP gửi" at bounding box center [64, 96] width 44 height 9
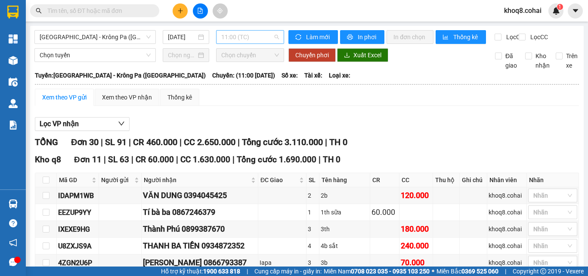
click at [252, 36] on span "11:00 (TC)" at bounding box center [250, 37] width 58 height 13
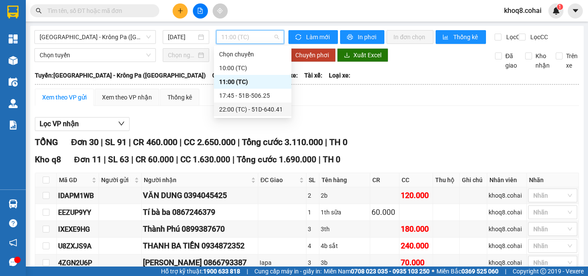
click at [262, 110] on div "22:00 (TC) - 51D-640.41" at bounding box center [252, 109] width 67 height 9
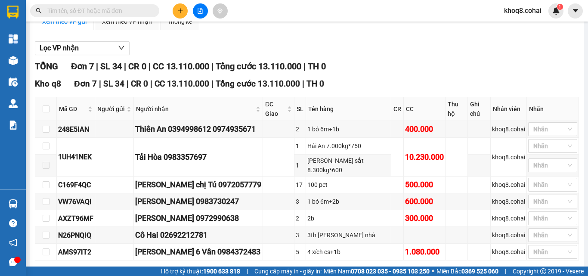
scroll to position [107, 0]
